Goal: Task Accomplishment & Management: Use online tool/utility

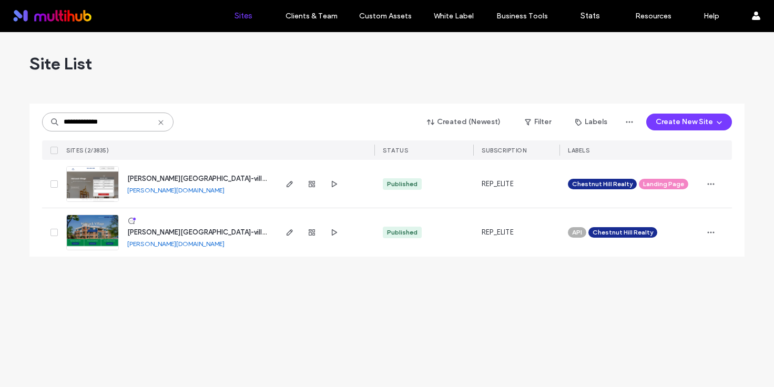
type input "**********"
click at [203, 232] on span "[PERSON_NAME][GEOGRAPHIC_DATA]-village-apartments" at bounding box center [220, 232] width 187 height 8
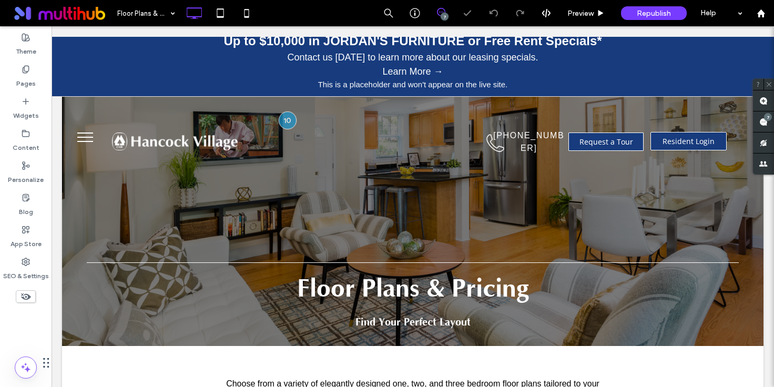
scroll to position [35, 0]
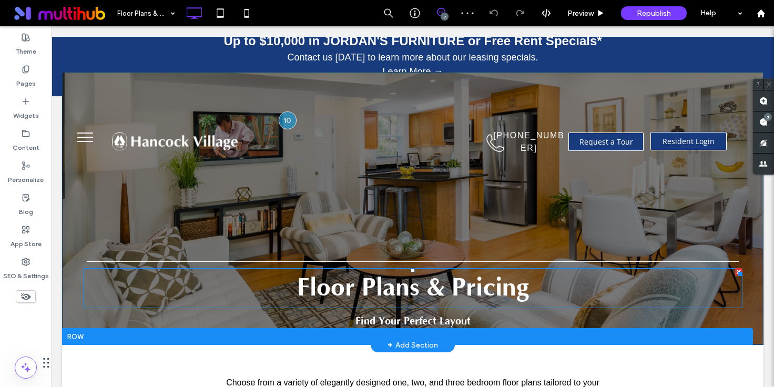
click at [398, 294] on span "Floor Plans & Pricing" at bounding box center [413, 287] width 232 height 29
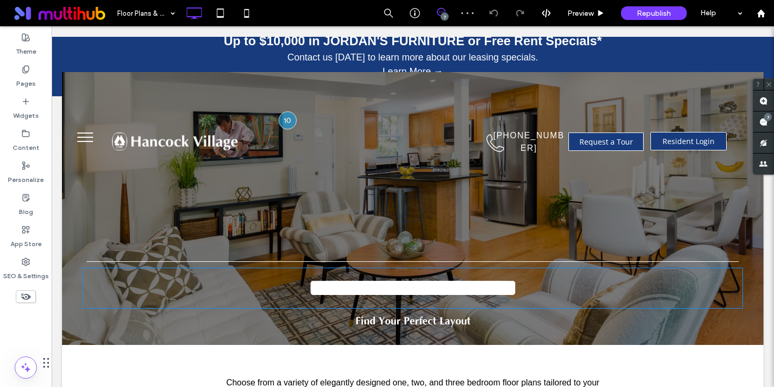
type input "********"
type input "**"
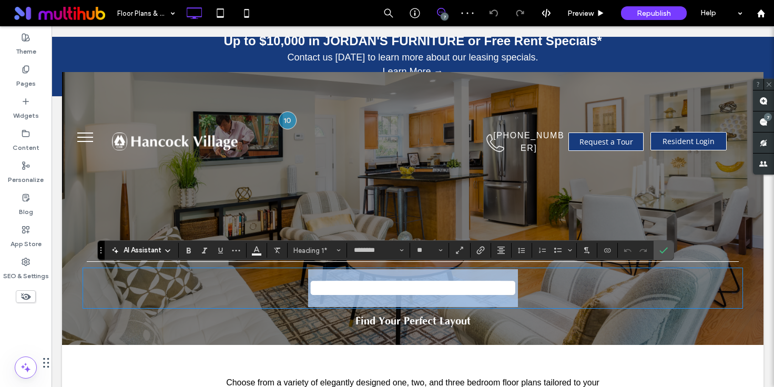
click at [407, 283] on span "**********" at bounding box center [413, 287] width 210 height 25
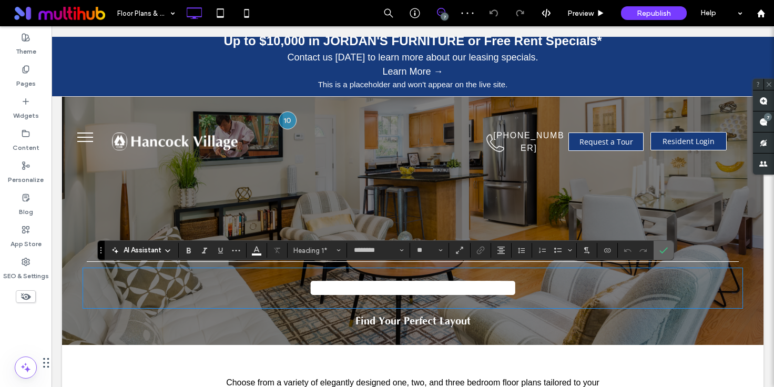
click at [665, 250] on icon "Confirm" at bounding box center [663, 250] width 8 height 8
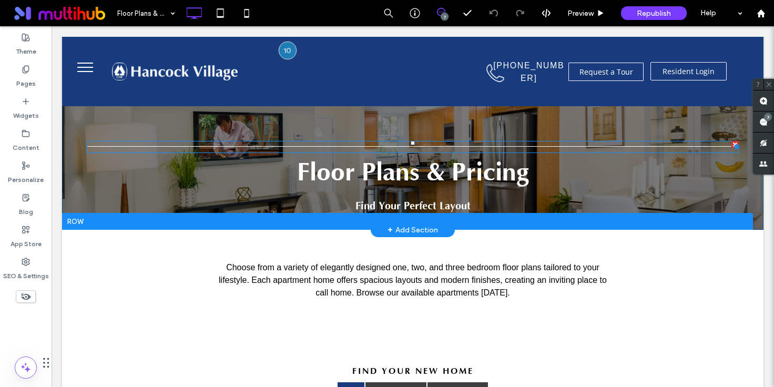
scroll to position [92, 0]
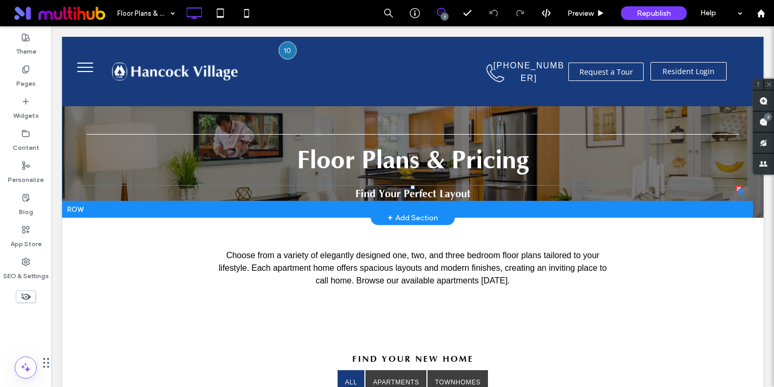
click at [444, 195] on span "Find Your Perfect Layout" at bounding box center [412, 194] width 115 height 12
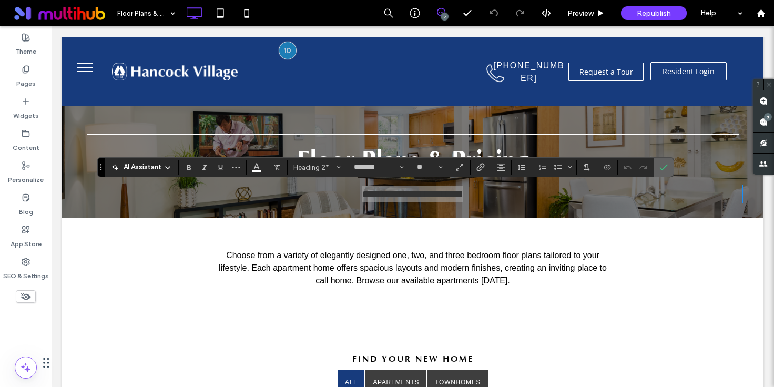
click at [662, 166] on icon "Confirm" at bounding box center [663, 167] width 8 height 8
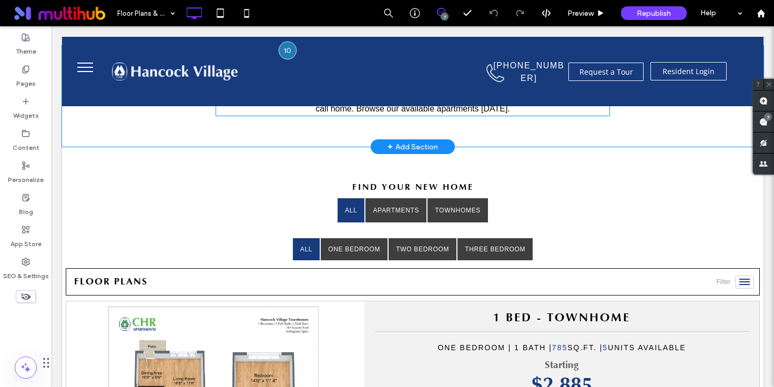
scroll to position [317, 0]
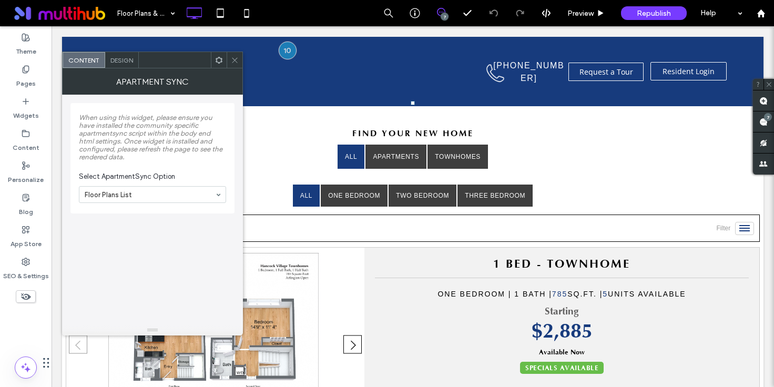
click at [232, 66] on span at bounding box center [235, 60] width 8 height 16
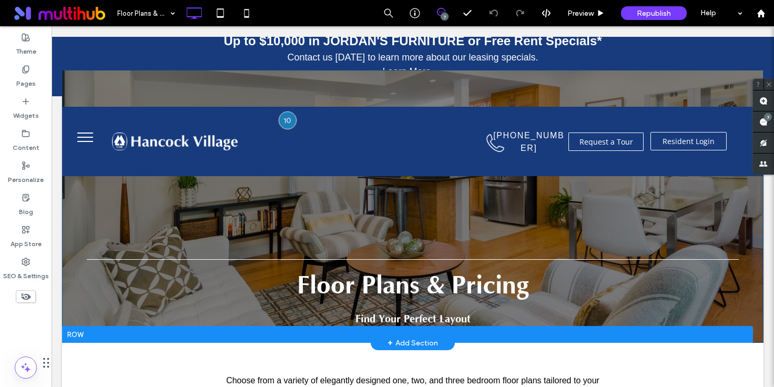
scroll to position [35, 0]
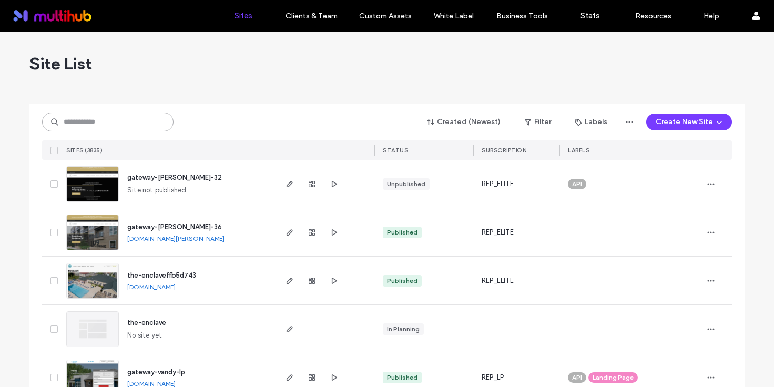
click at [91, 121] on input at bounding box center [107, 121] width 131 height 19
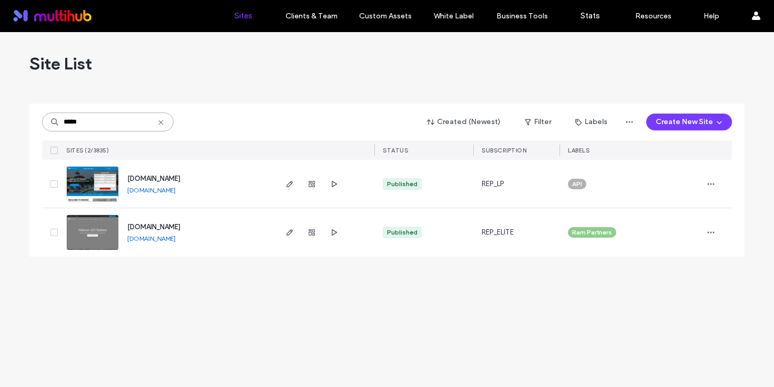
type input "*****"
click at [180, 224] on span "www.apartmentsinlewisvilletx.com" at bounding box center [153, 227] width 53 height 8
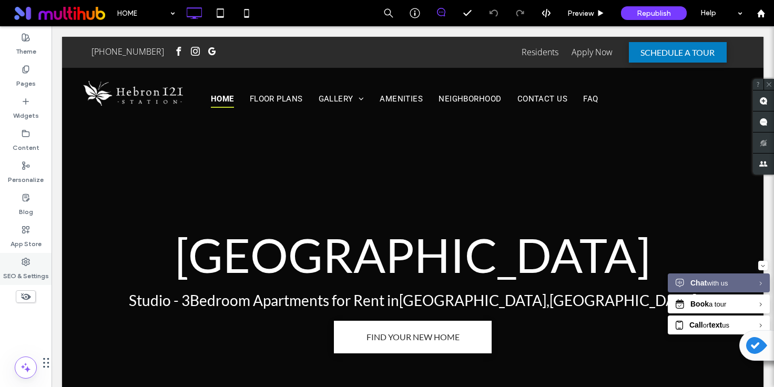
click at [31, 273] on label "SEO & Settings" at bounding box center [26, 273] width 46 height 15
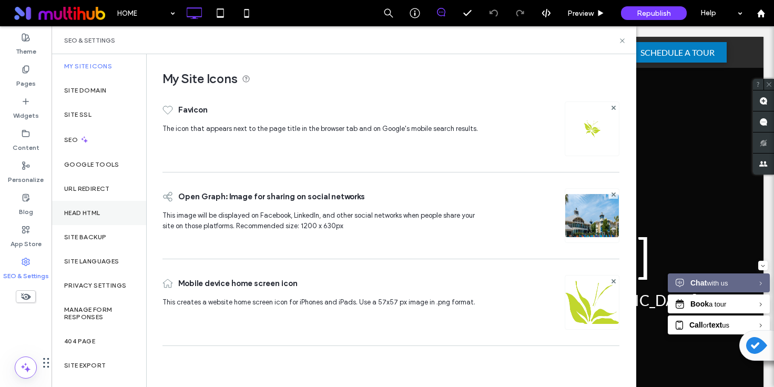
click at [98, 212] on label "Head HTML" at bounding box center [82, 212] width 36 height 7
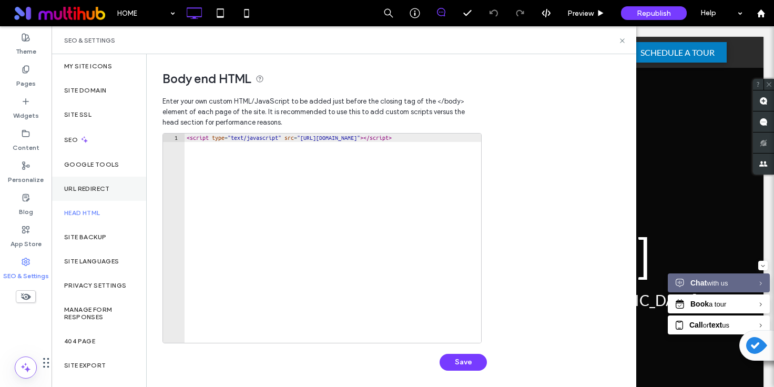
click at [99, 185] on label "URL Redirect" at bounding box center [87, 188] width 46 height 7
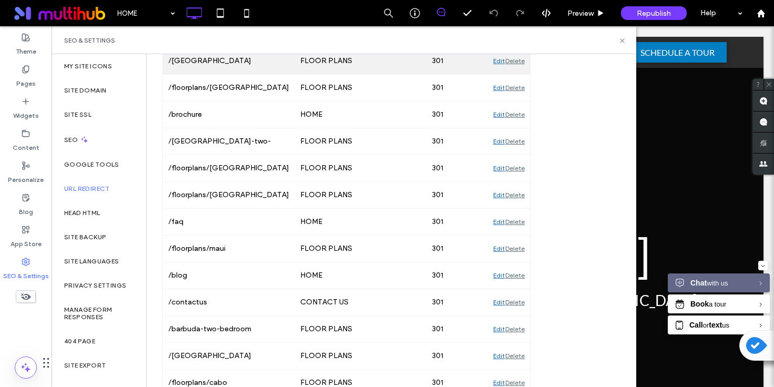
scroll to position [122, 0]
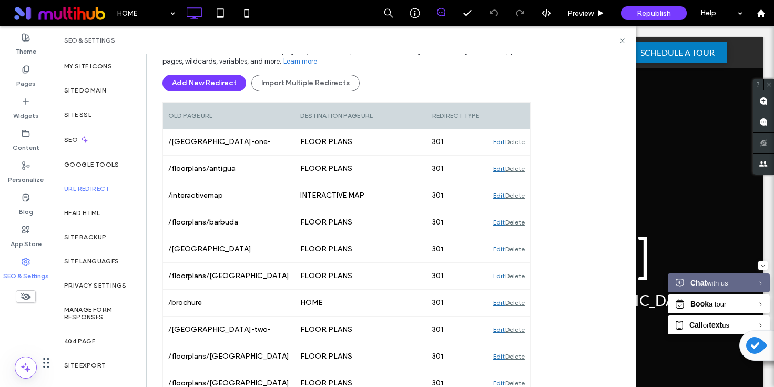
click at [434, 85] on div "Add New Redirect Import Multiple Redirects" at bounding box center [346, 83] width 368 height 17
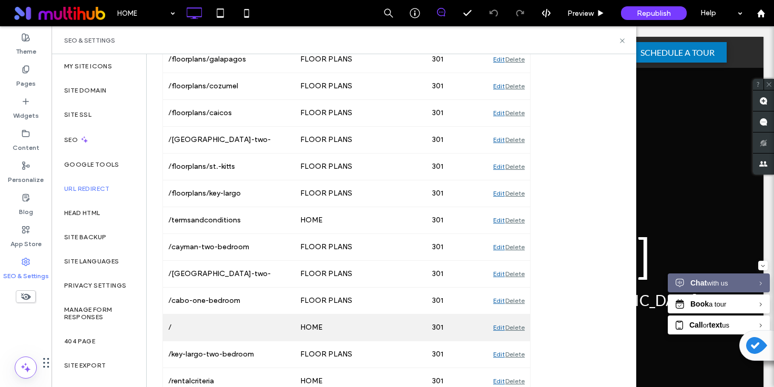
click at [518, 328] on div "Delete" at bounding box center [514, 327] width 19 height 26
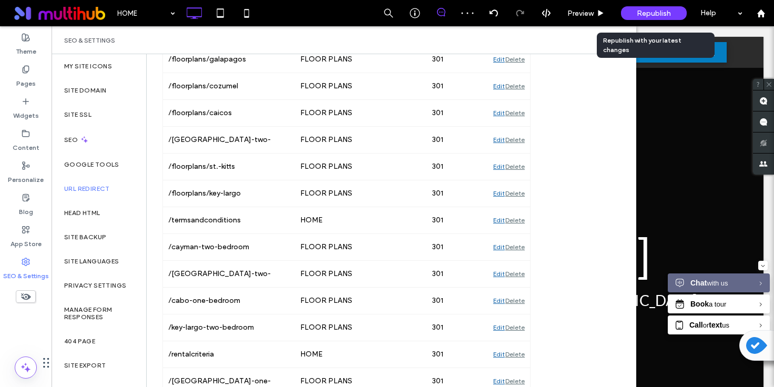
click at [648, 13] on span "Republish" at bounding box center [653, 13] width 34 height 9
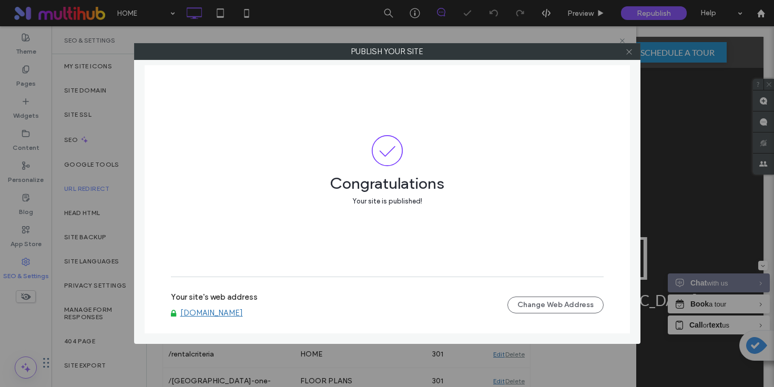
click at [625, 55] on icon at bounding box center [629, 52] width 8 height 8
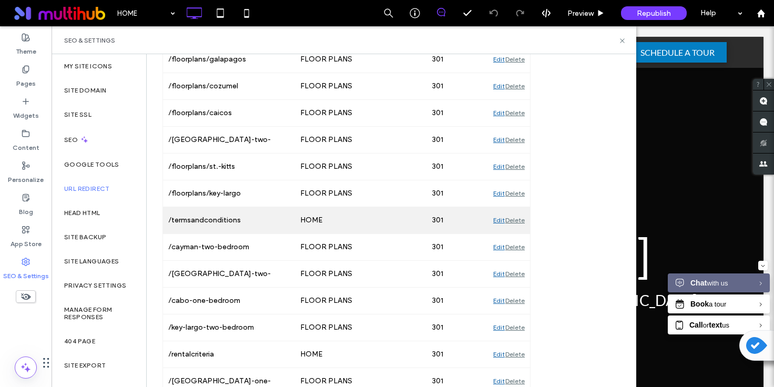
click at [496, 219] on div "Edit" at bounding box center [499, 220] width 12 height 26
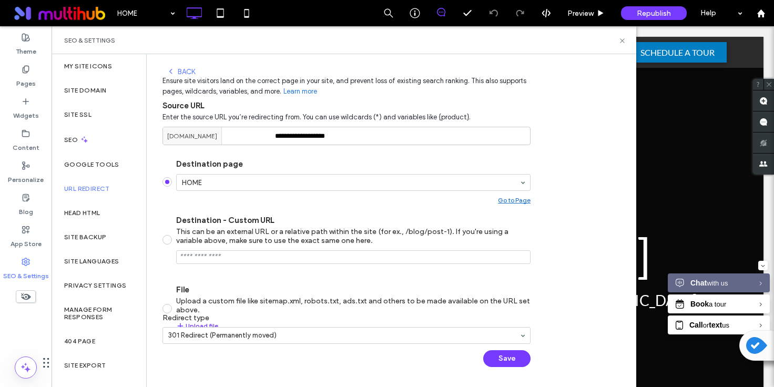
scroll to position [100, 0]
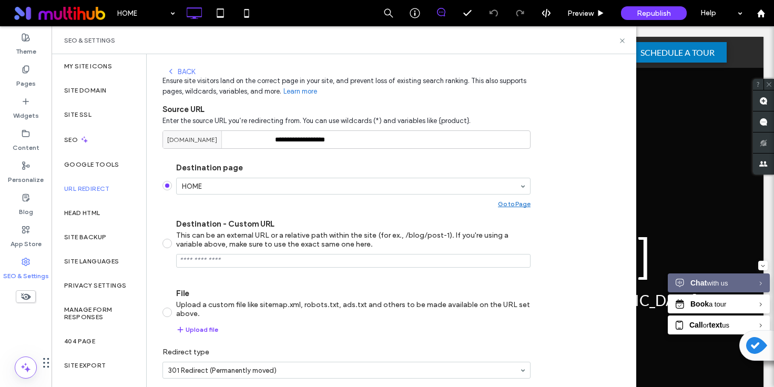
click at [170, 245] on span at bounding box center [166, 243] width 9 height 9
click at [291, 261] on input "Destination - Custom URL This can be an external URL or a relative path within …" at bounding box center [353, 261] width 354 height 14
paste input "**********"
type input "**********"
click at [306, 276] on section "Destination page HOME Go to Page Destination - Custom URL This can be an extern…" at bounding box center [346, 248] width 368 height 188
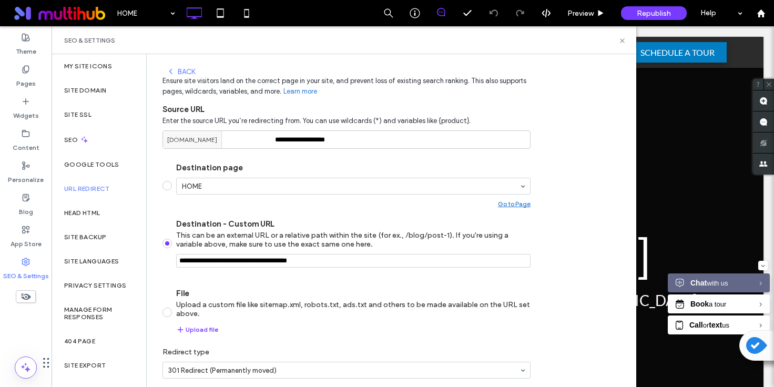
scroll to position [144, 0]
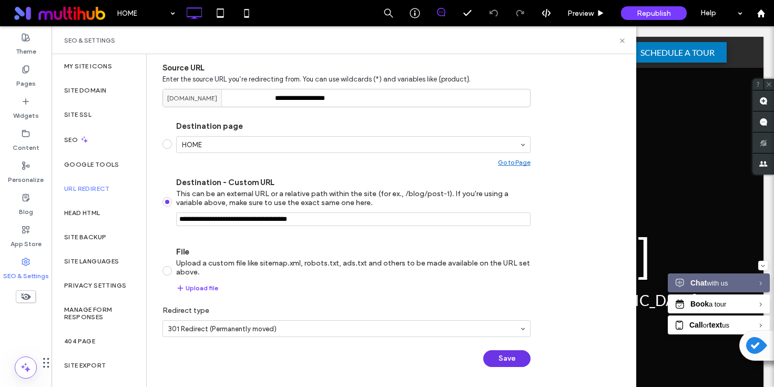
click at [504, 357] on button "Save" at bounding box center [506, 358] width 47 height 17
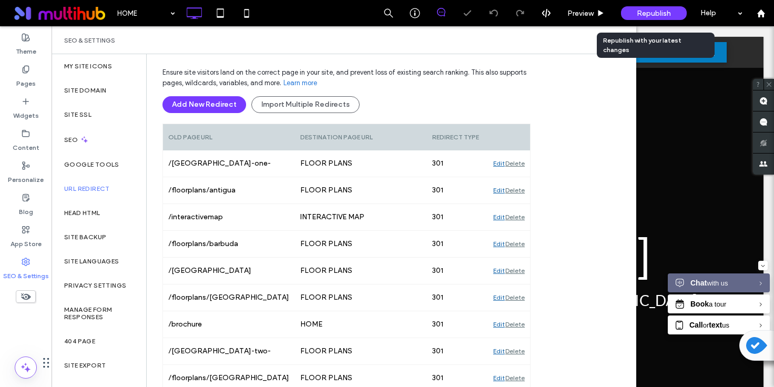
click at [644, 16] on span "Republish" at bounding box center [653, 13] width 34 height 9
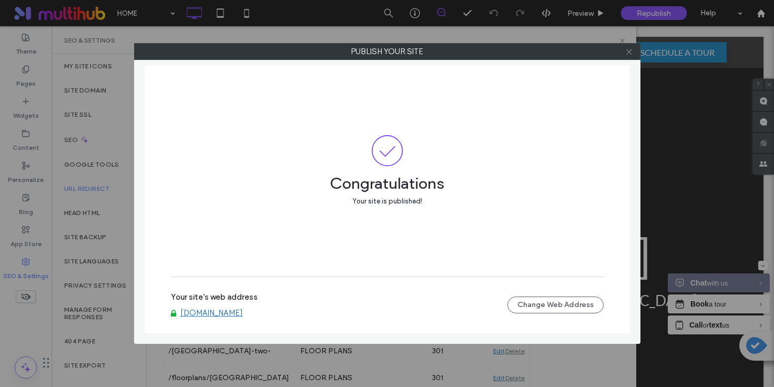
drag, startPoint x: 624, startPoint y: 53, endPoint x: 629, endPoint y: 56, distance: 5.4
click at [625, 53] on icon at bounding box center [629, 52] width 8 height 8
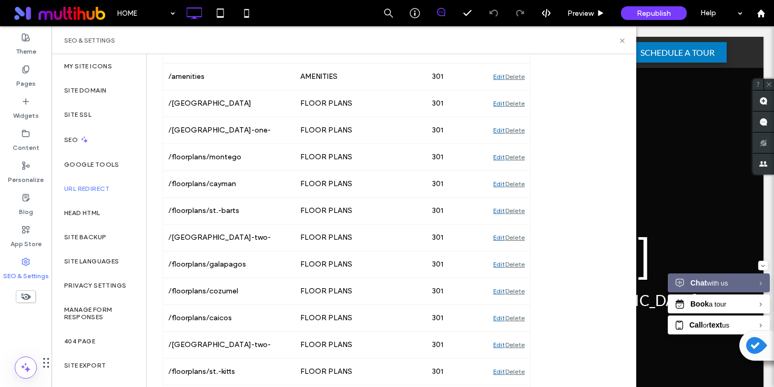
scroll to position [441, 0]
